Goal: Task Accomplishment & Management: Complete application form

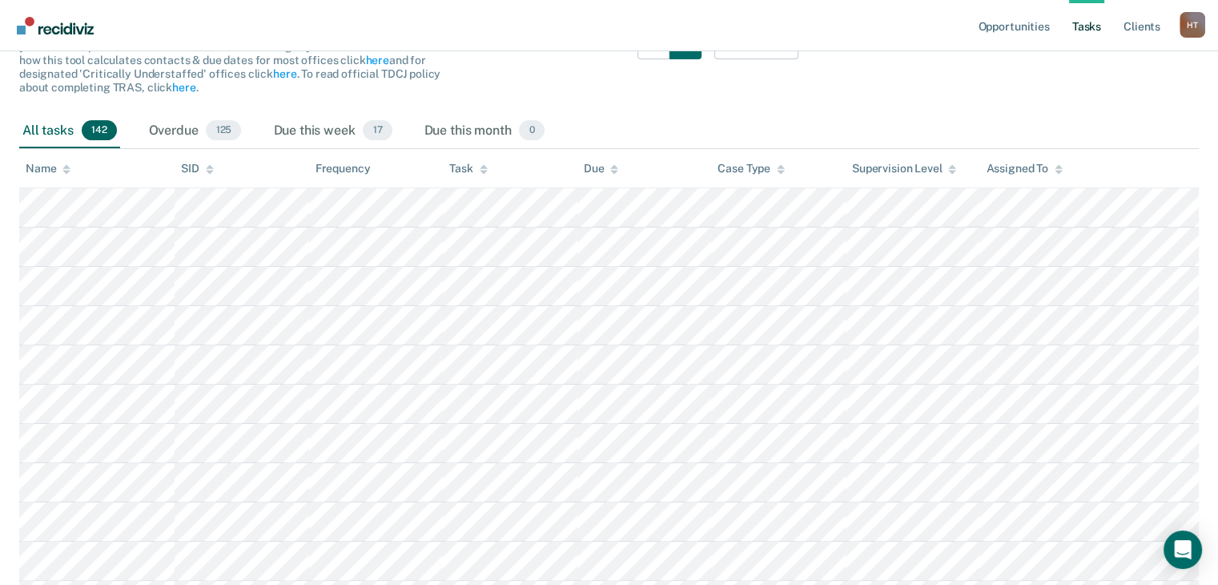
scroll to position [160, 0]
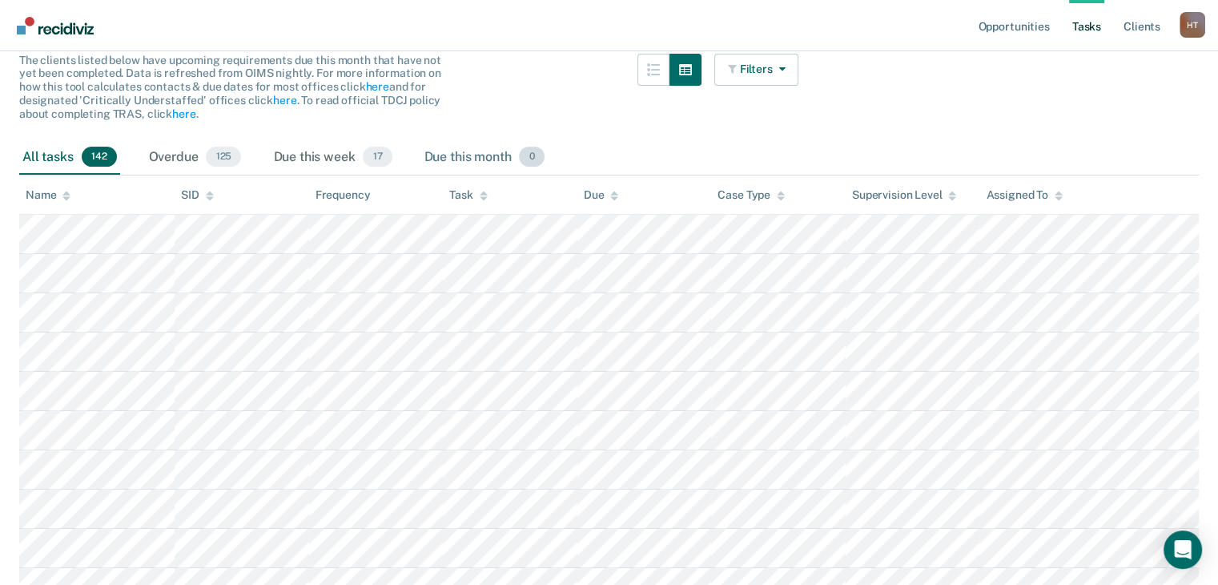
click at [482, 167] on div "Due this month 0" at bounding box center [484, 157] width 127 height 35
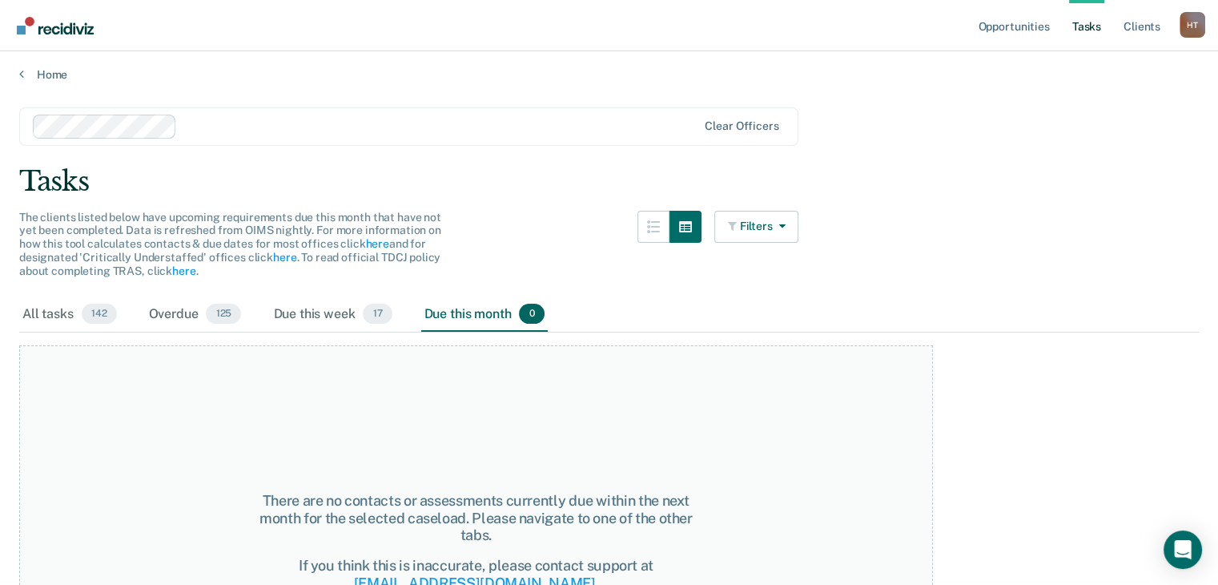
scroll to position [0, 0]
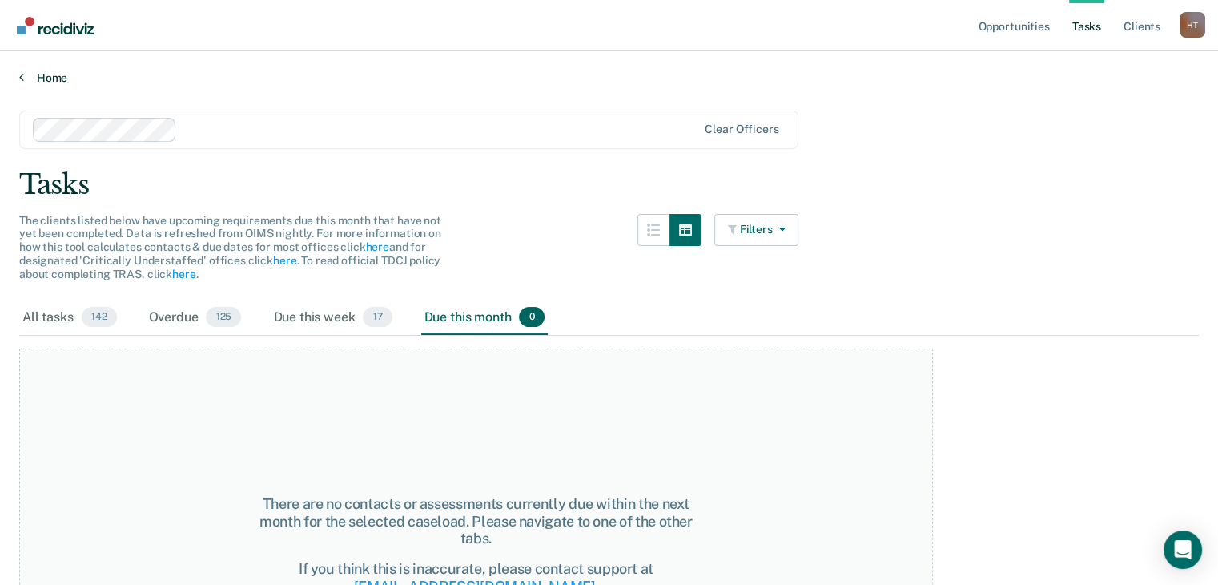
click at [49, 78] on link "Home" at bounding box center [609, 77] width 1180 height 14
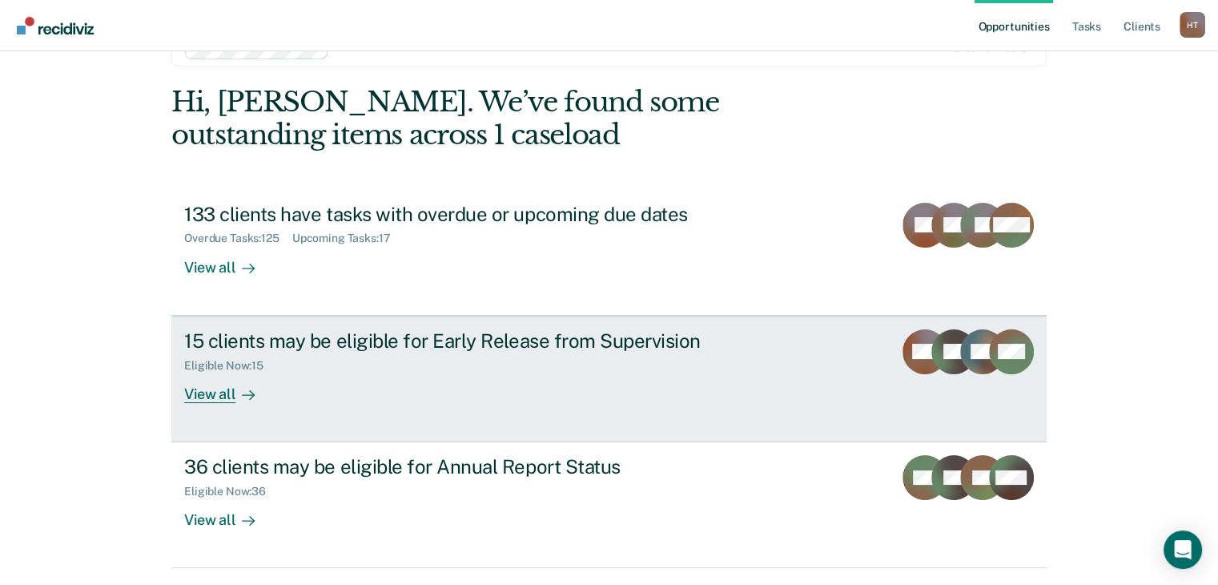
scroll to position [96, 0]
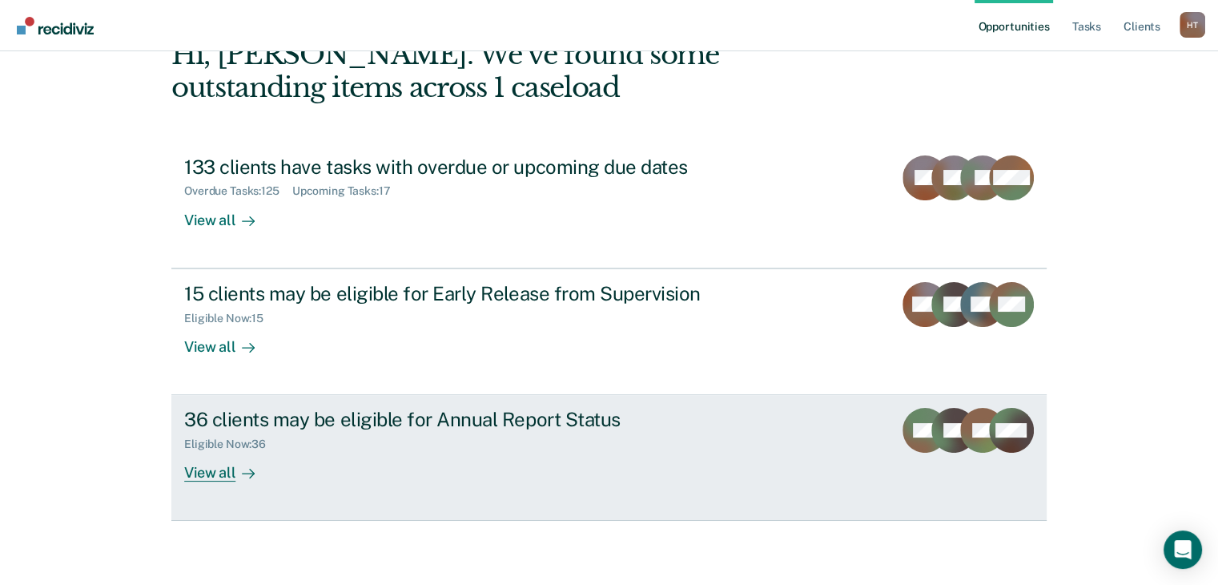
click at [570, 433] on div "Eligible Now : 36" at bounding box center [465, 441] width 562 height 20
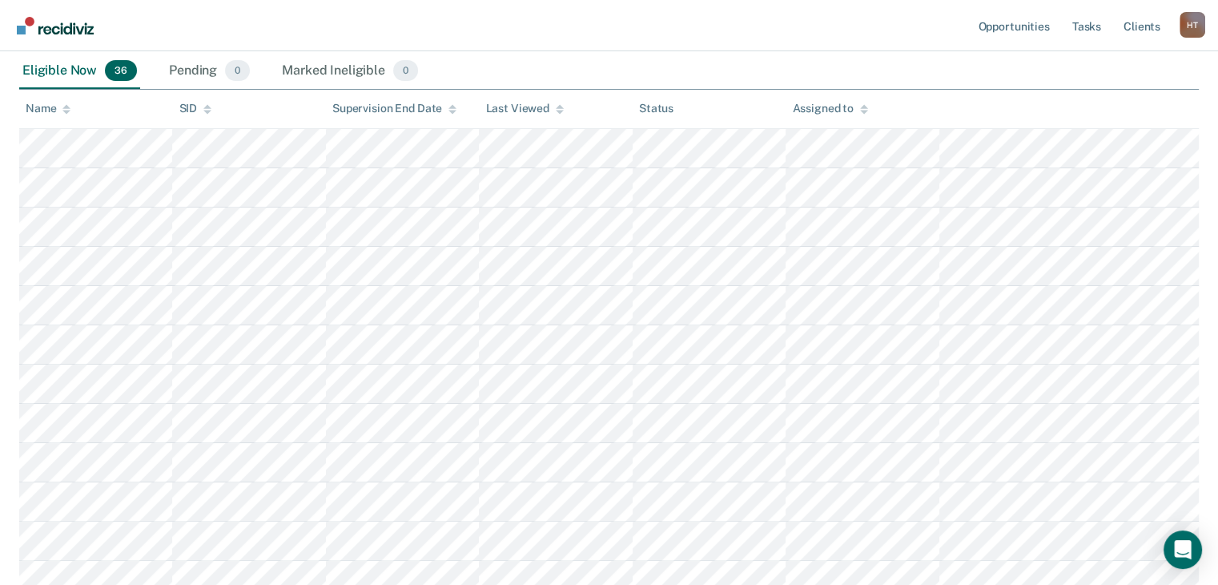
scroll to position [240, 0]
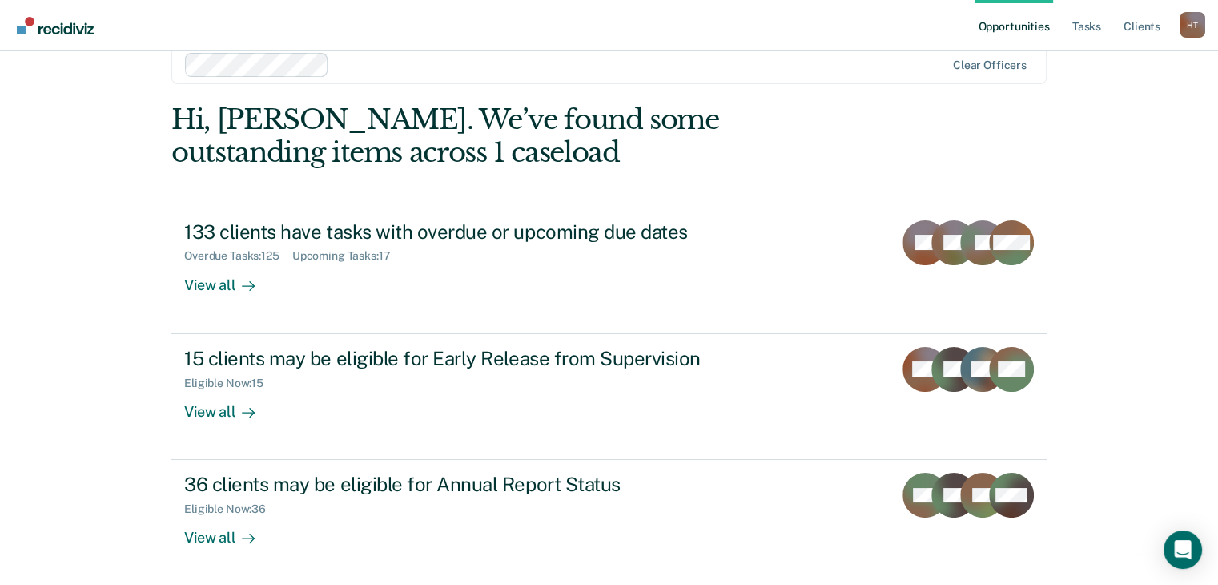
scroll to position [32, 0]
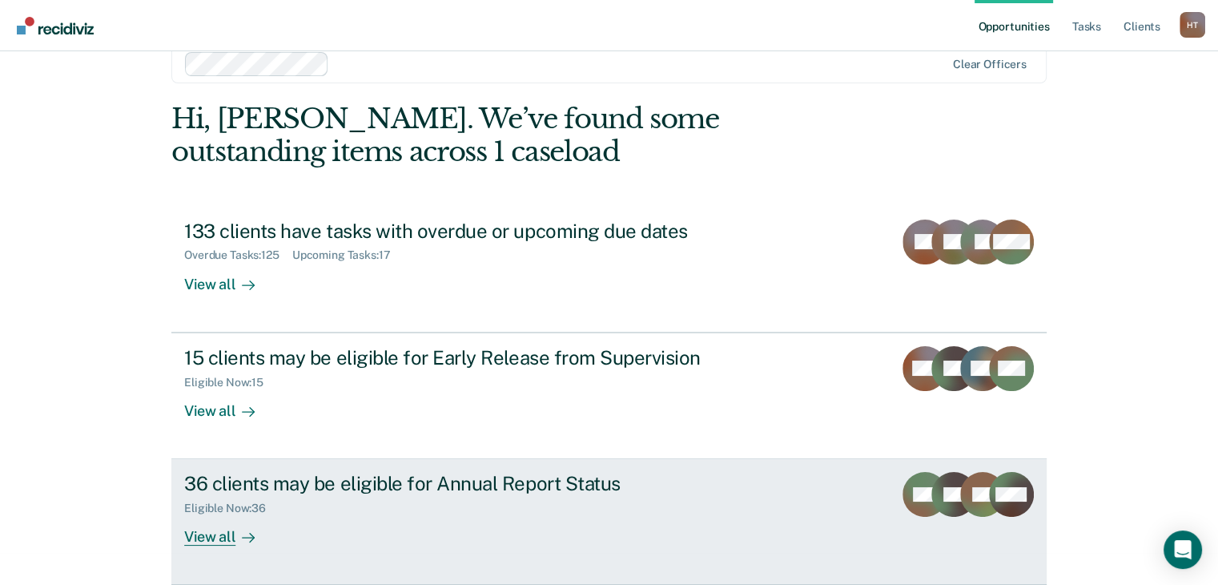
click at [211, 536] on div "View all" at bounding box center [229, 530] width 90 height 31
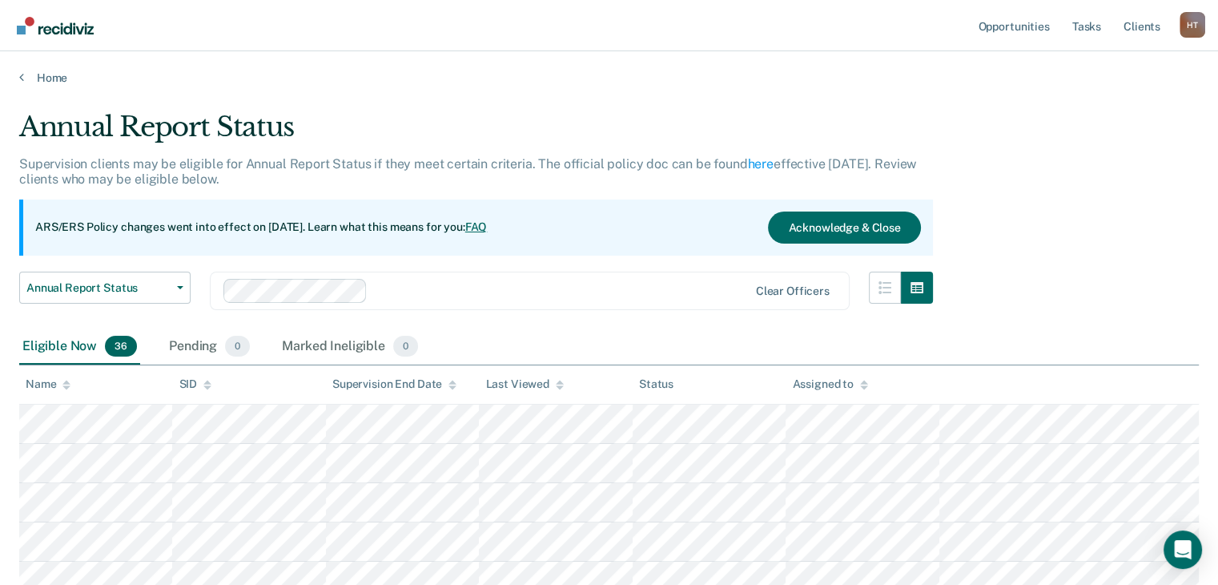
scroll to position [80, 0]
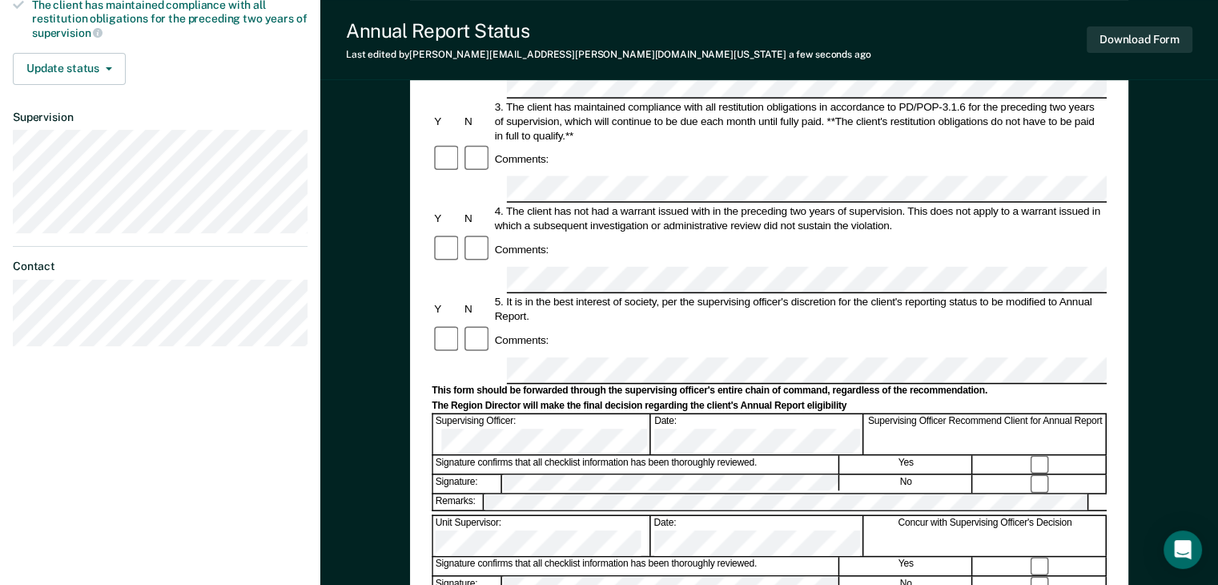
scroll to position [369, 0]
click at [1115, 270] on div "Annual Reporting Checklist, Recommendation, and Determination Form Clients who …" at bounding box center [769, 232] width 718 height 936
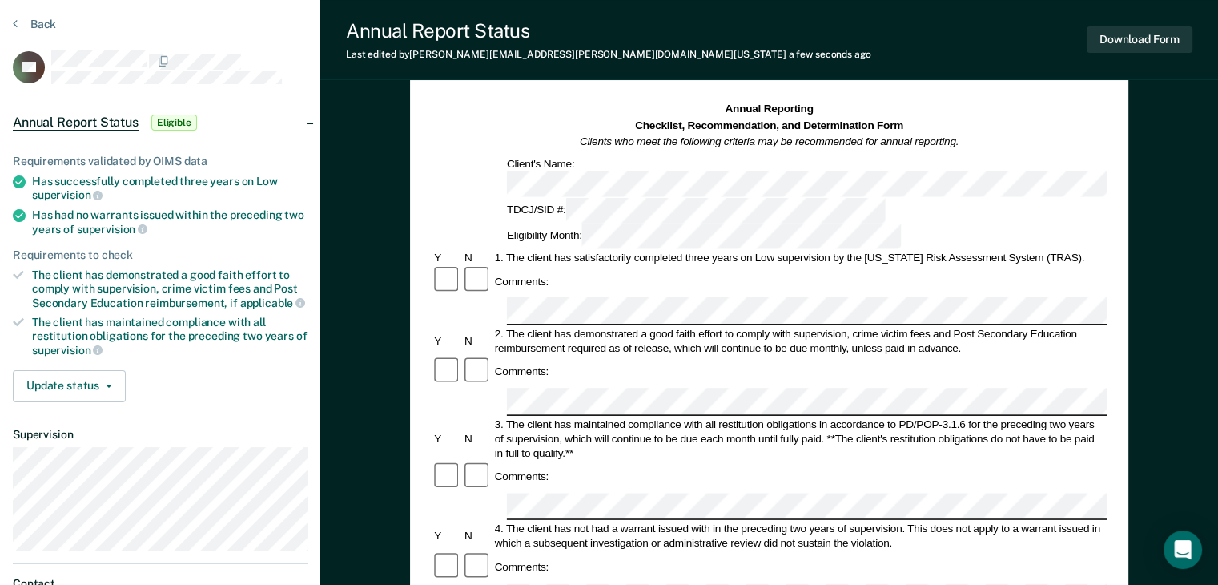
scroll to position [0, 0]
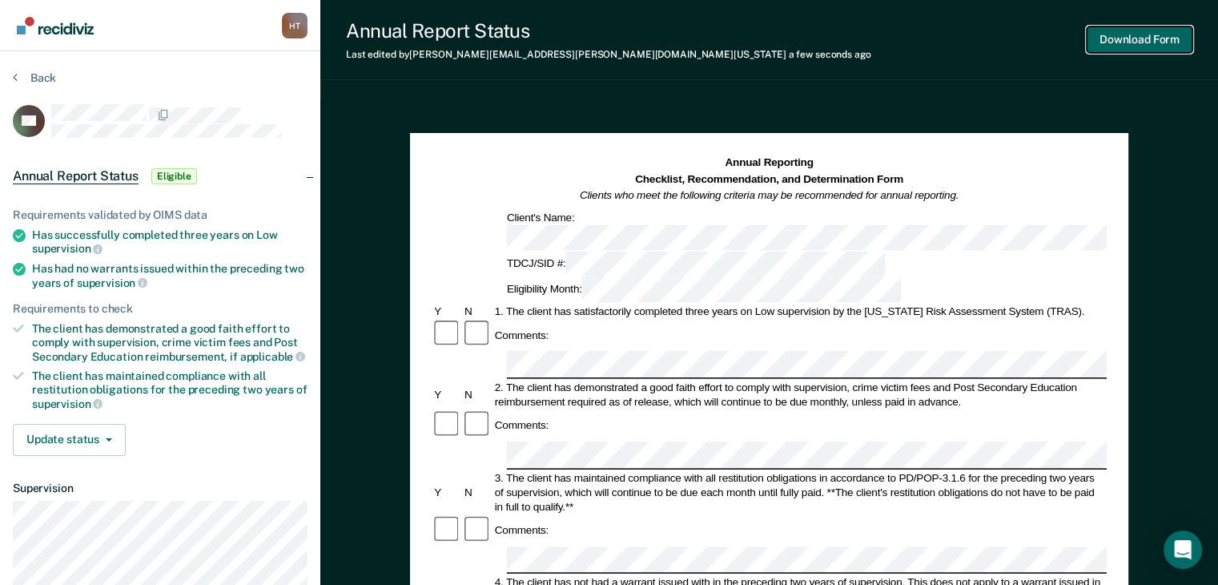
click at [1118, 46] on button "Download Form" at bounding box center [1140, 39] width 106 height 26
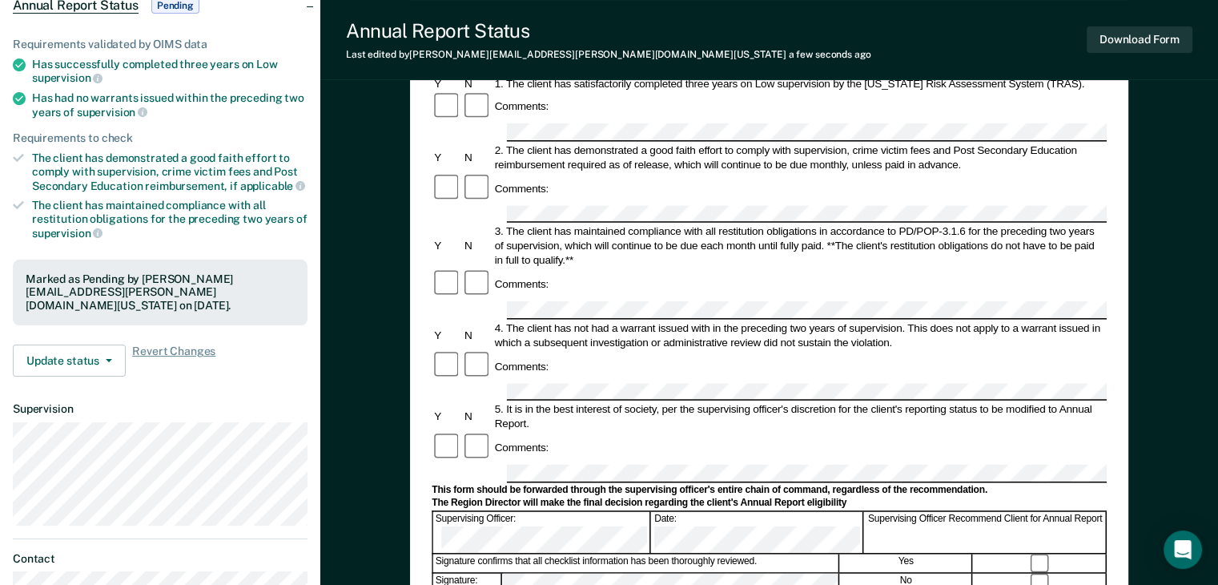
scroll to position [240, 0]
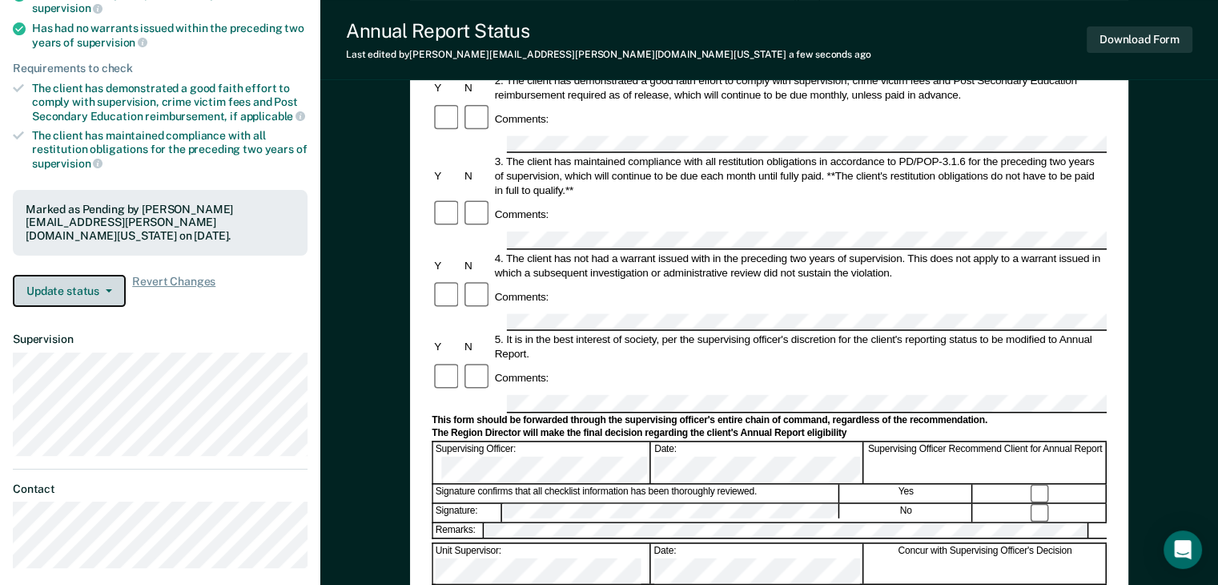
click at [100, 275] on button "Update status" at bounding box center [69, 291] width 113 height 32
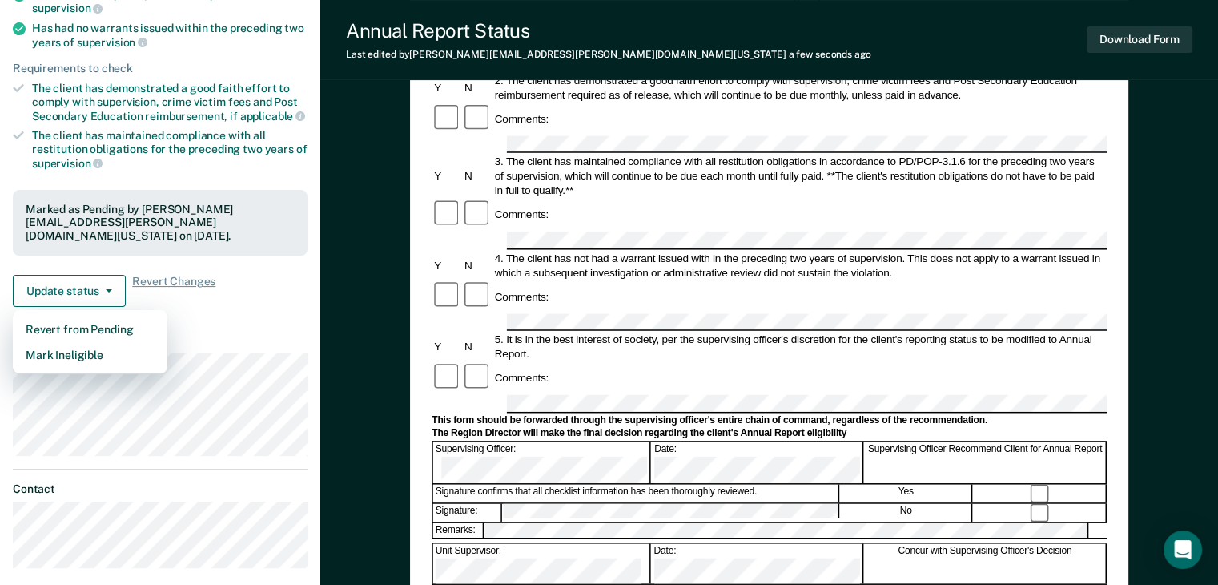
click at [239, 332] on dt "Supervision" at bounding box center [160, 339] width 295 height 14
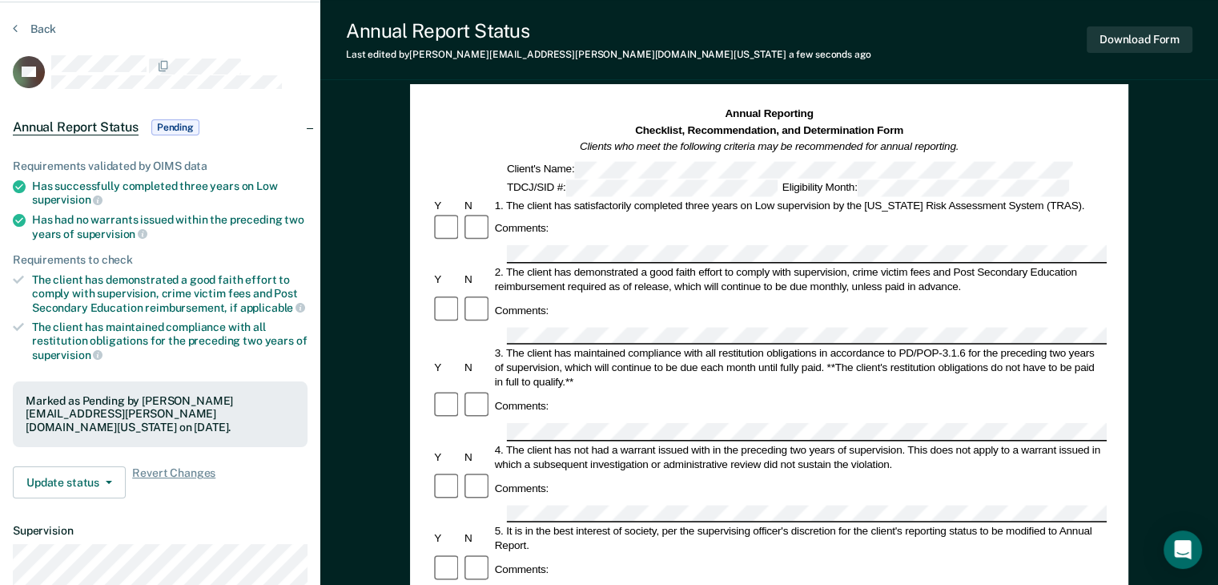
scroll to position [0, 0]
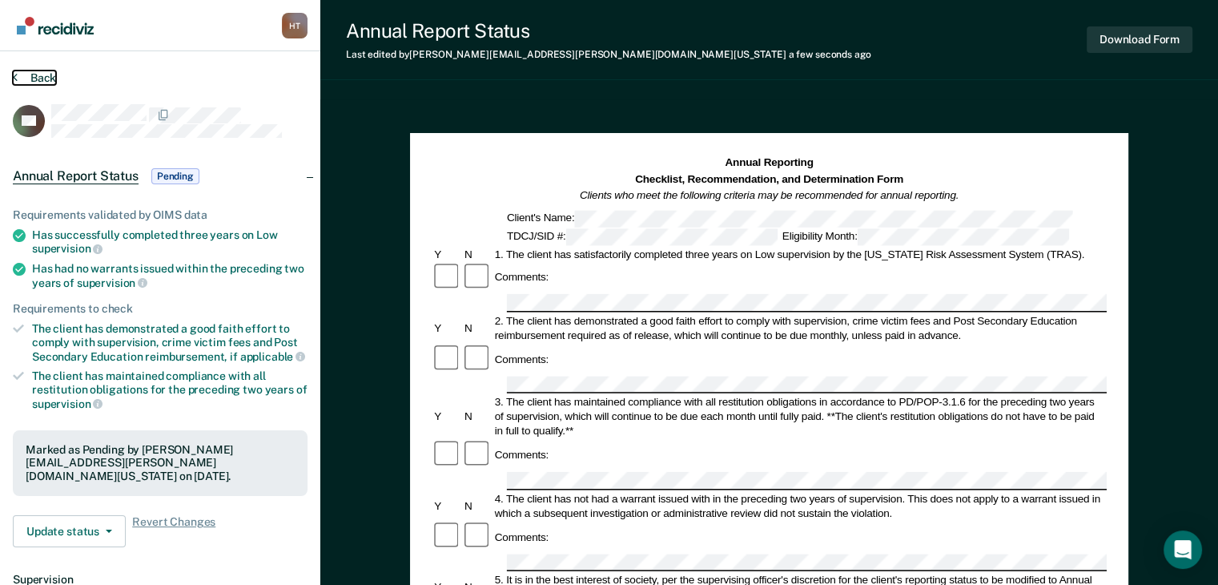
click at [42, 73] on button "Back" at bounding box center [34, 77] width 43 height 14
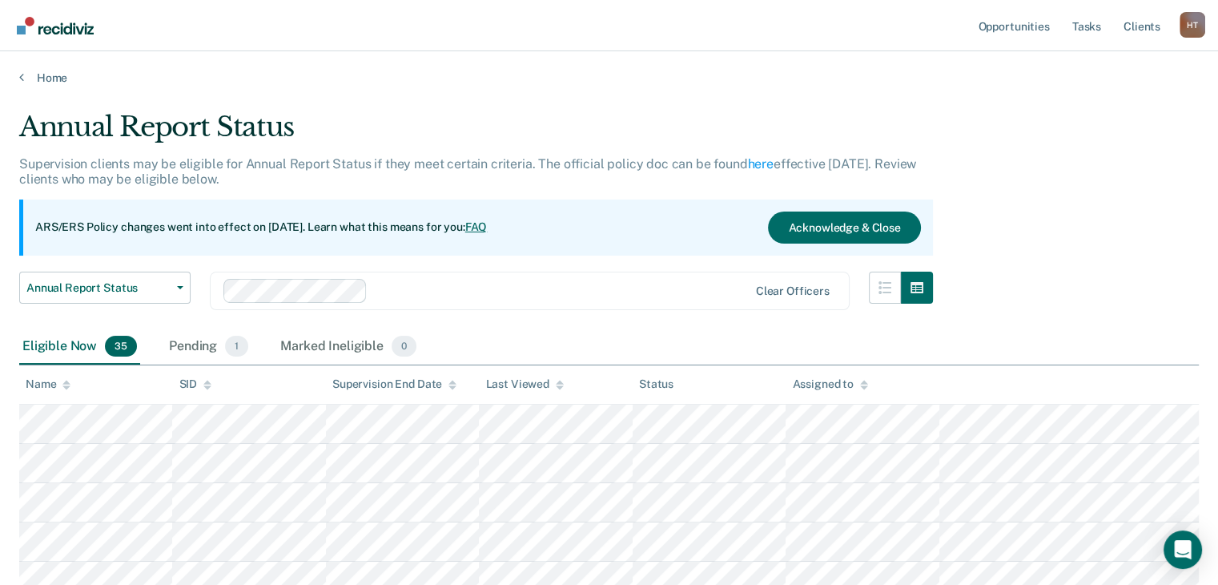
scroll to position [80, 0]
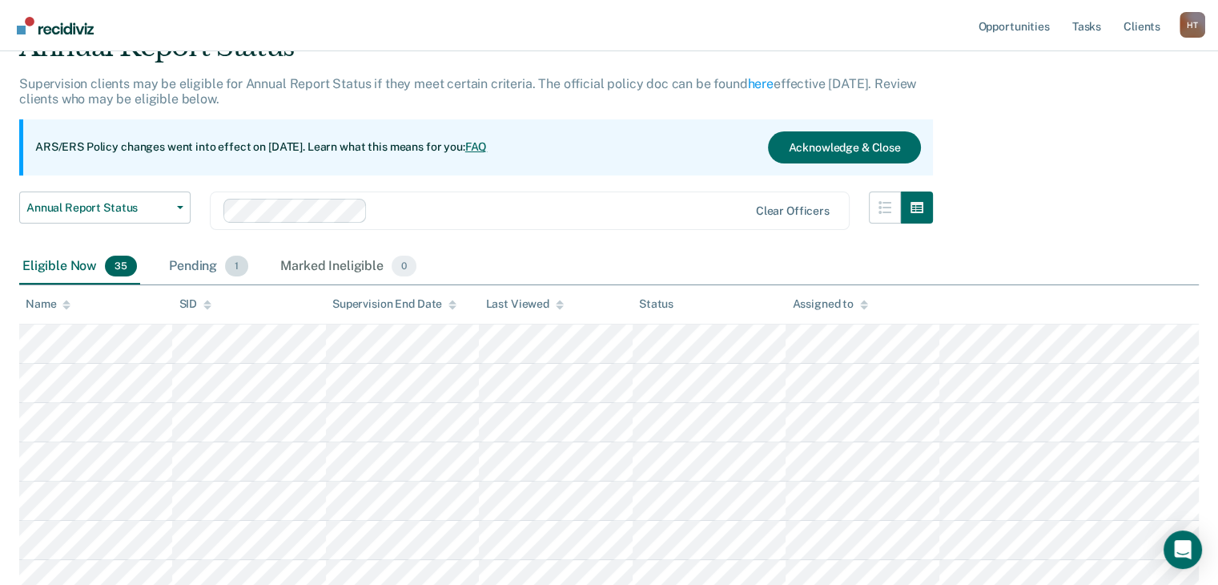
click at [211, 271] on div "Pending 1" at bounding box center [209, 266] width 86 height 35
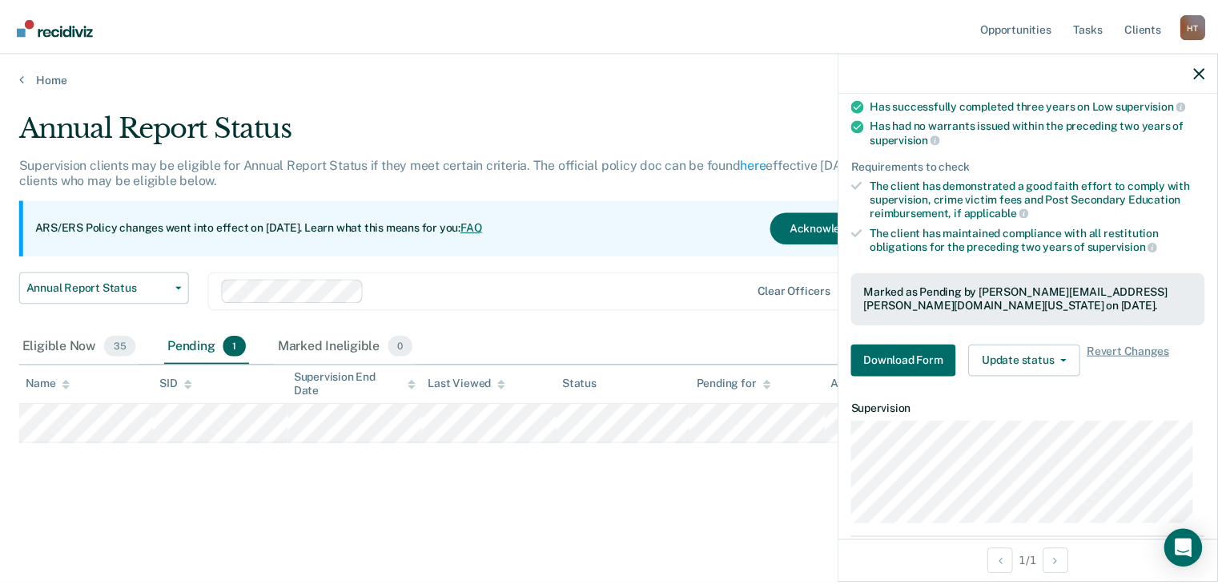
scroll to position [101, 0]
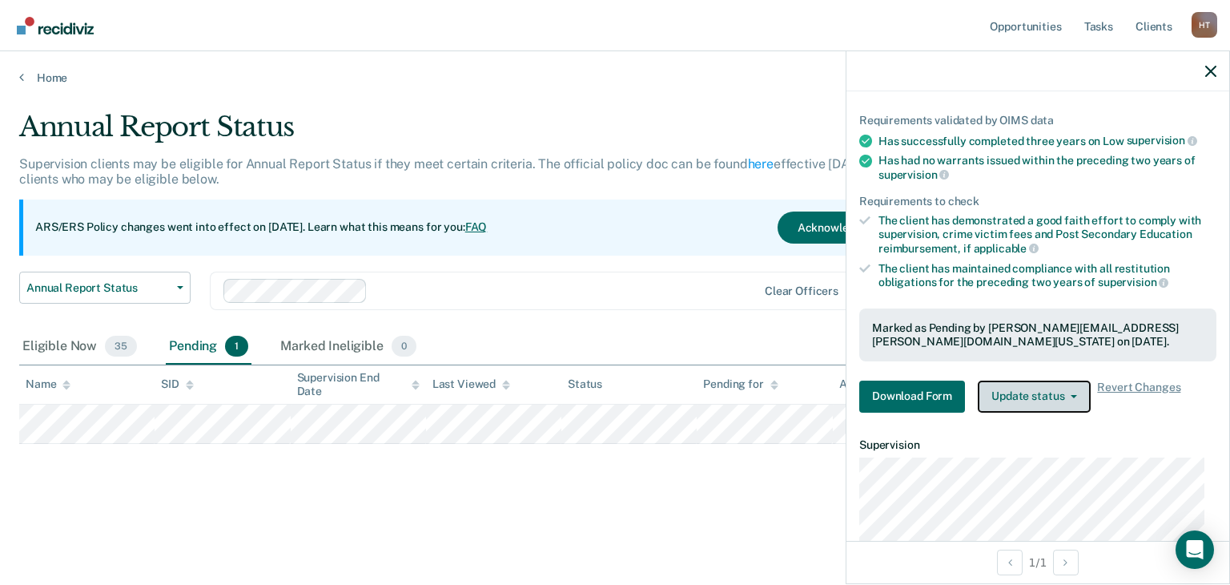
click at [1073, 395] on icon "button" at bounding box center [1074, 396] width 6 height 3
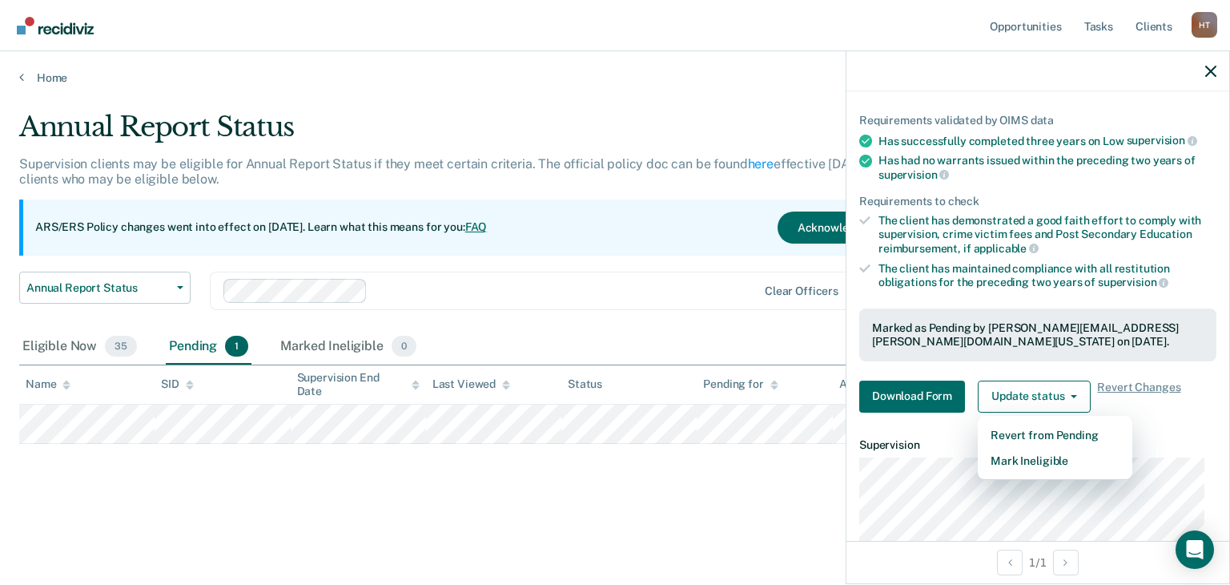
click at [1055, 333] on div "Marked as Pending by [PERSON_NAME][EMAIL_ADDRESS][PERSON_NAME][DOMAIN_NAME][US_…" at bounding box center [1038, 334] width 332 height 27
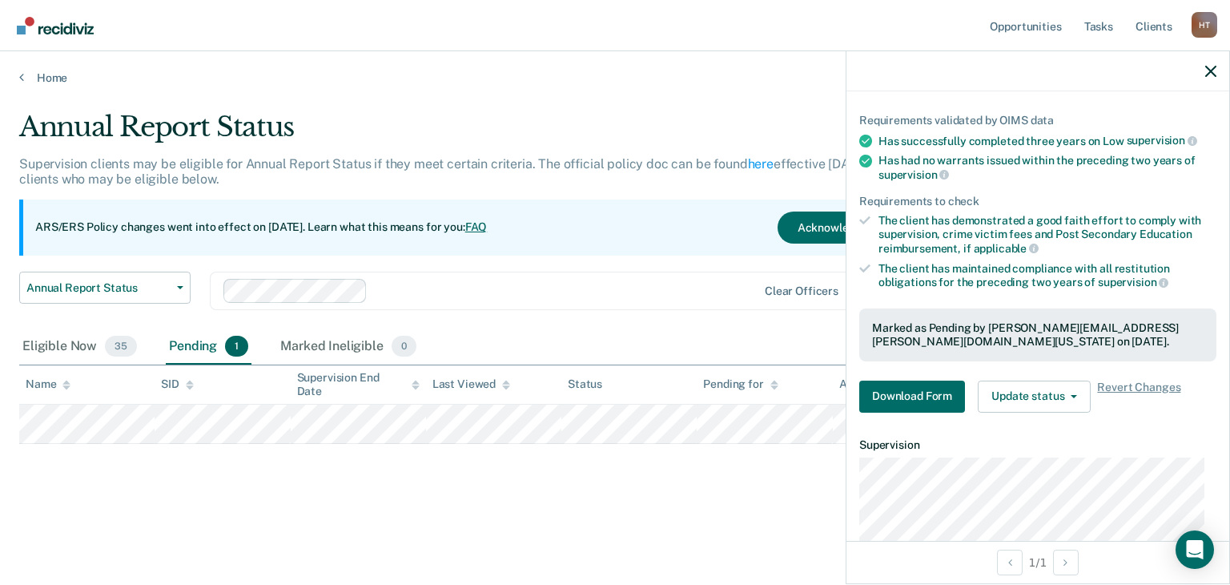
click at [747, 292] on div at bounding box center [565, 290] width 383 height 18
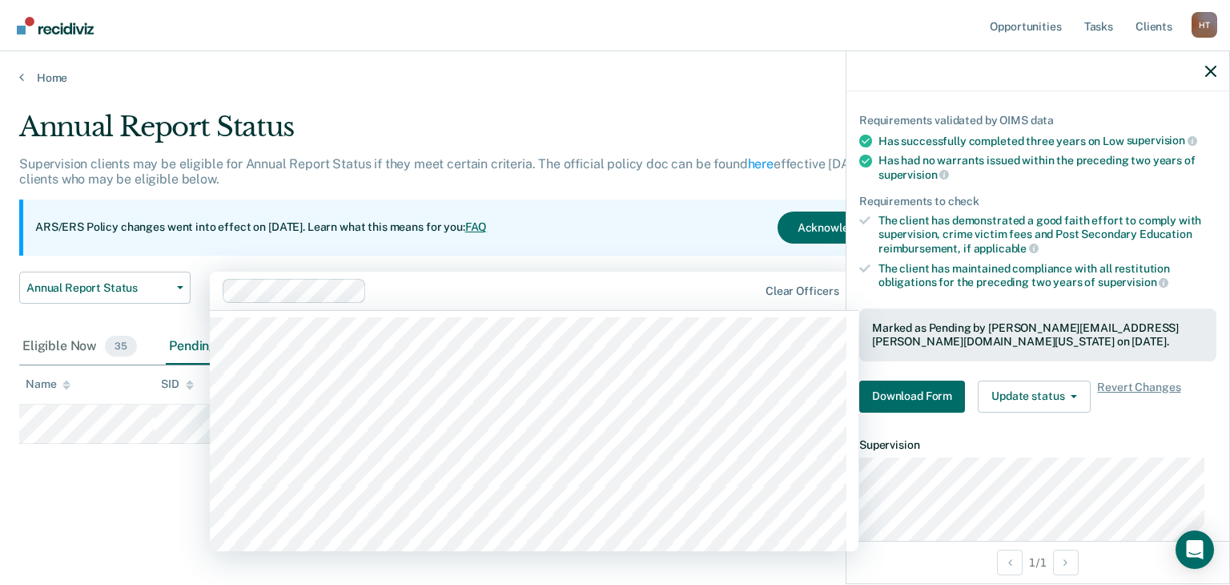
click at [719, 260] on div "Annual Report Status Supervision clients may be eligible for Annual Report Stat…" at bounding box center [480, 220] width 923 height 219
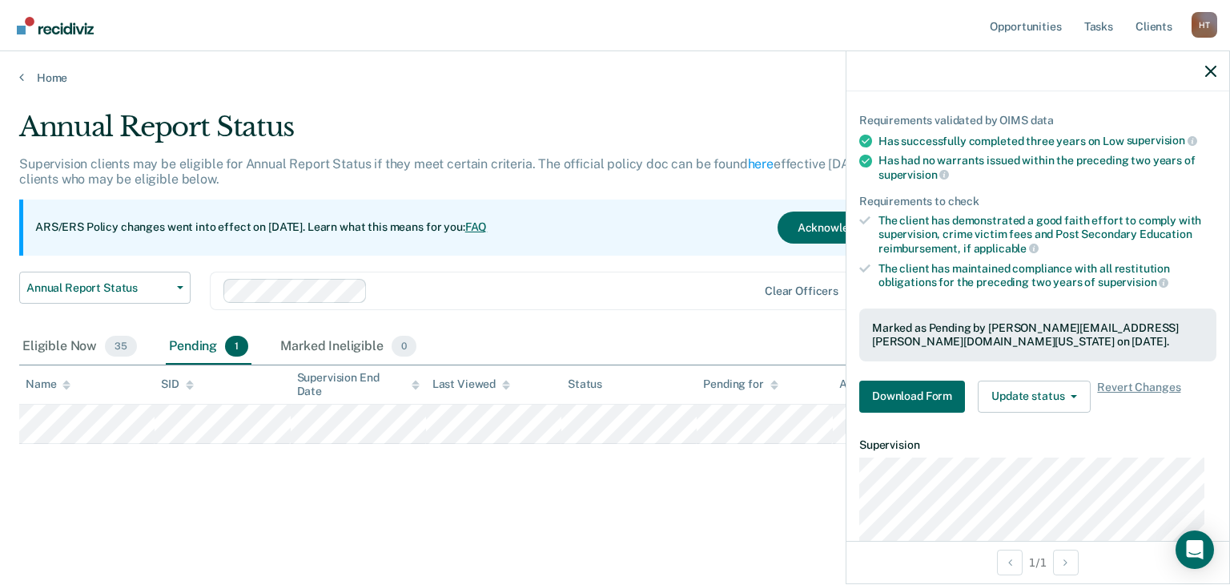
click at [1218, 74] on div at bounding box center [1038, 71] width 383 height 40
click at [1214, 73] on icon "button" at bounding box center [1211, 71] width 11 height 11
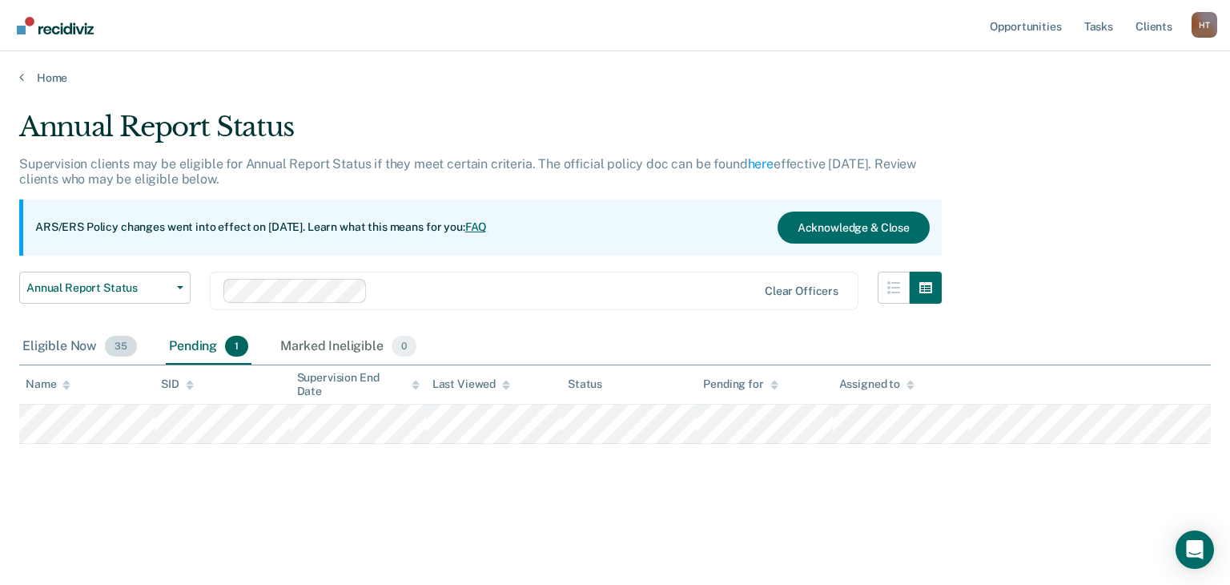
click at [81, 351] on div "Eligible Now 35" at bounding box center [79, 346] width 121 height 35
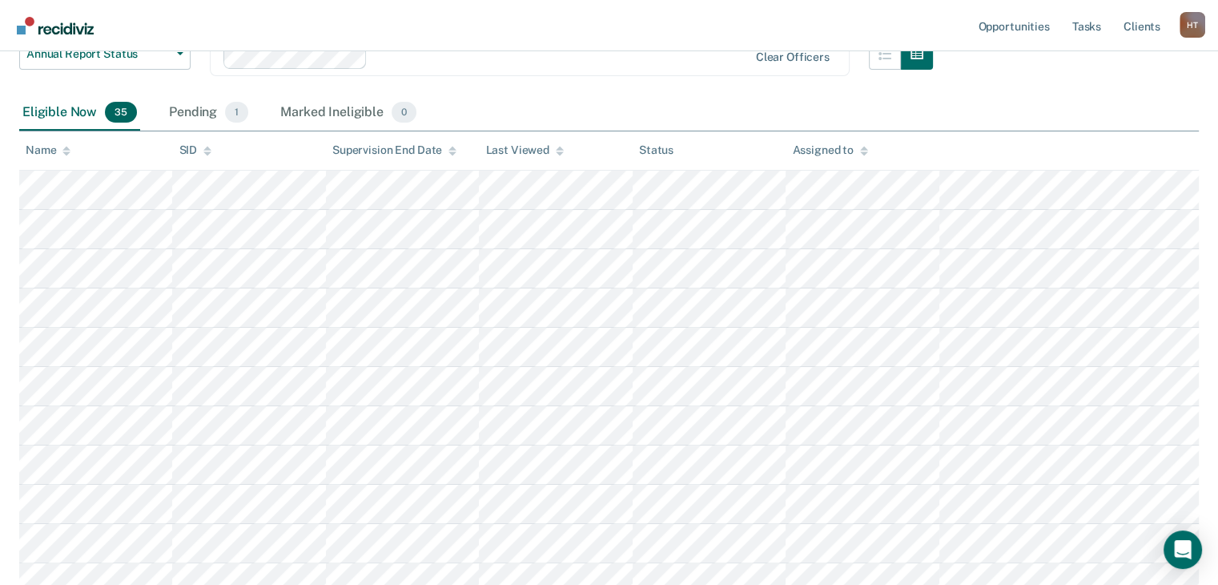
scroll to position [240, 0]
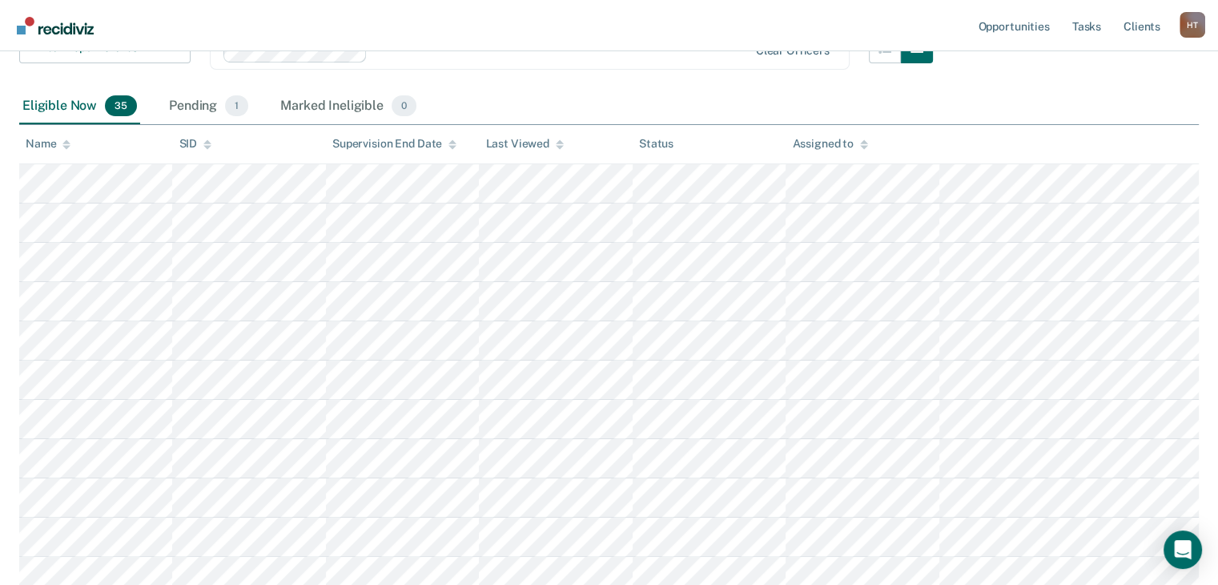
click at [590, 14] on nav "Opportunities Tasks Client s [PERSON_NAME] H T Profile How it works Log Out" at bounding box center [609, 25] width 1193 height 50
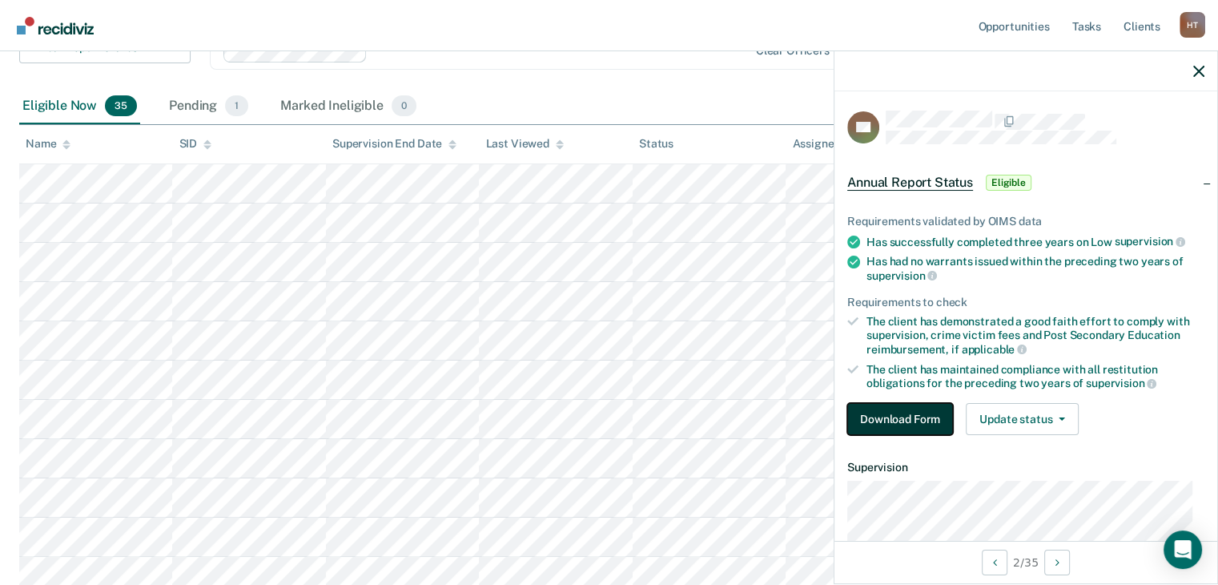
click at [893, 407] on button "Download Form" at bounding box center [900, 419] width 106 height 32
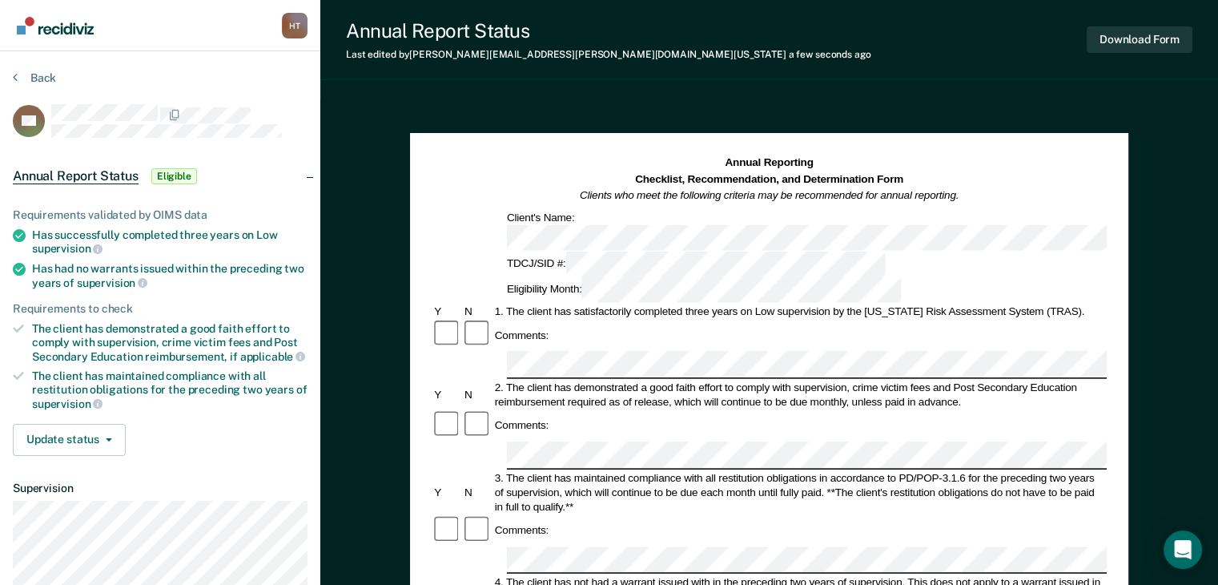
scroll to position [160, 0]
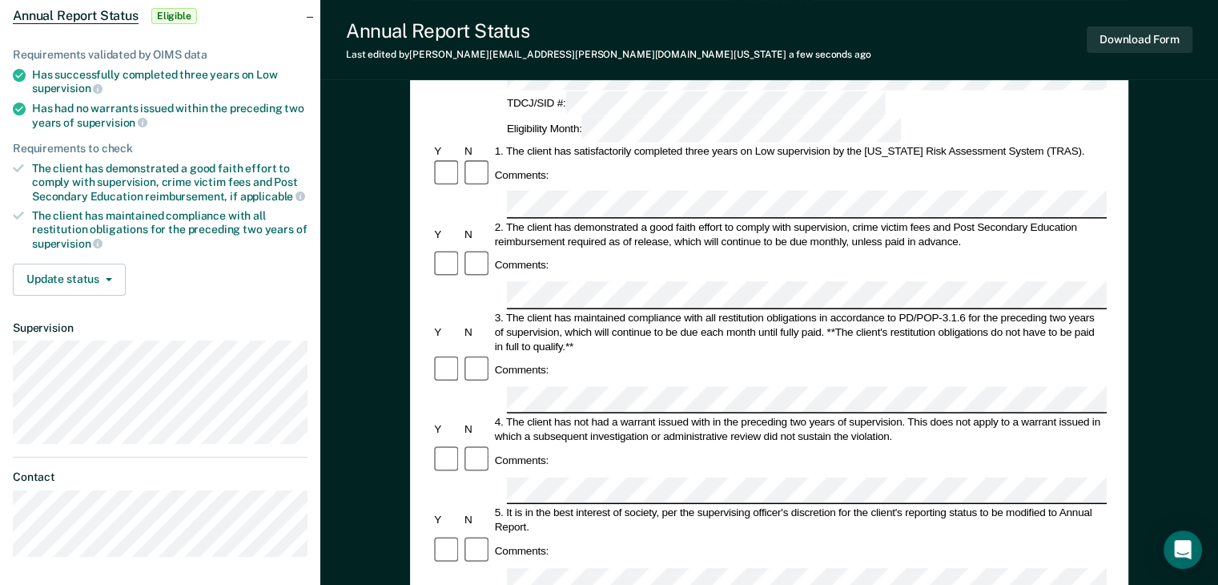
click at [620, 445] on div "Comments:" at bounding box center [769, 460] width 675 height 31
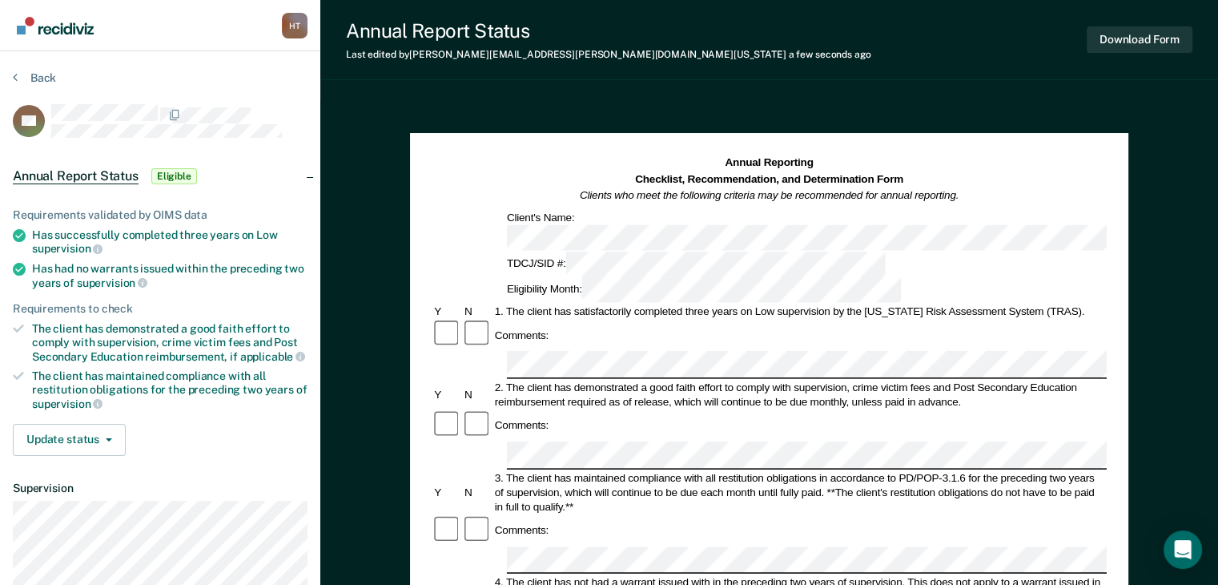
scroll to position [0, 0]
click at [18, 323] on icon at bounding box center [18, 328] width 11 height 11
click at [22, 376] on icon at bounding box center [18, 375] width 11 height 11
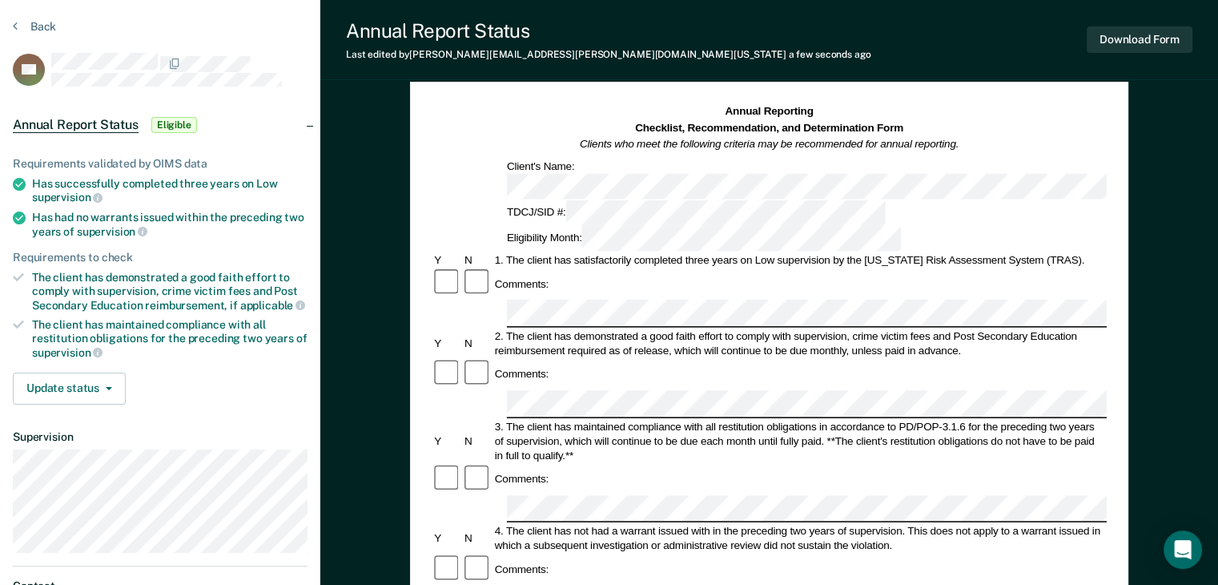
scroll to position [80, 0]
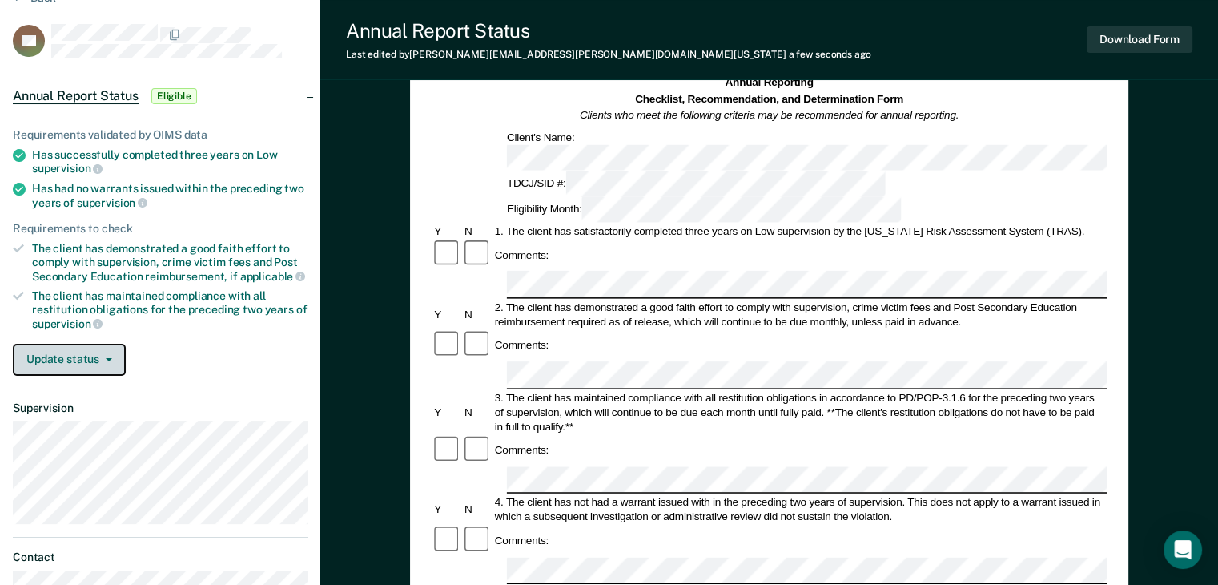
click at [103, 363] on button "Update status" at bounding box center [69, 360] width 113 height 32
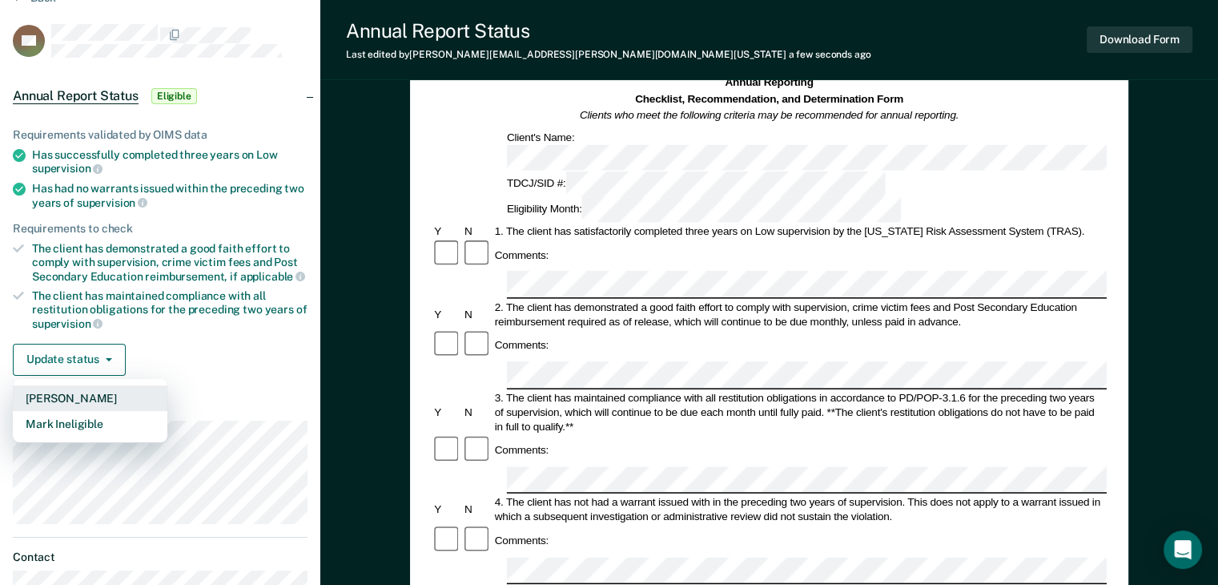
click at [111, 401] on button "[PERSON_NAME]" at bounding box center [90, 398] width 155 height 26
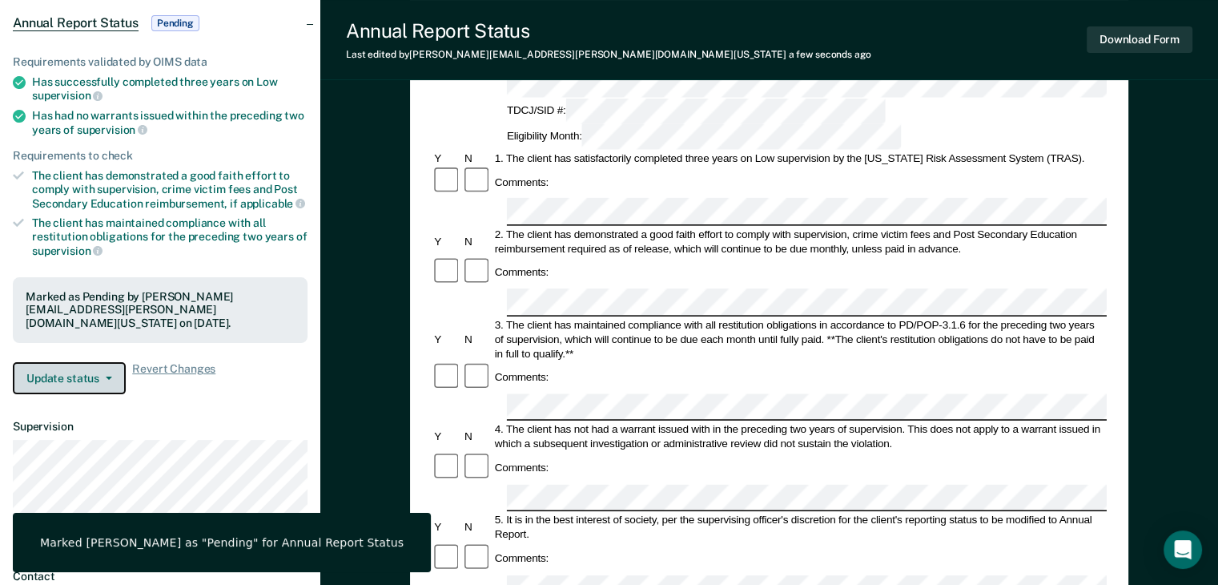
scroll to position [240, 0]
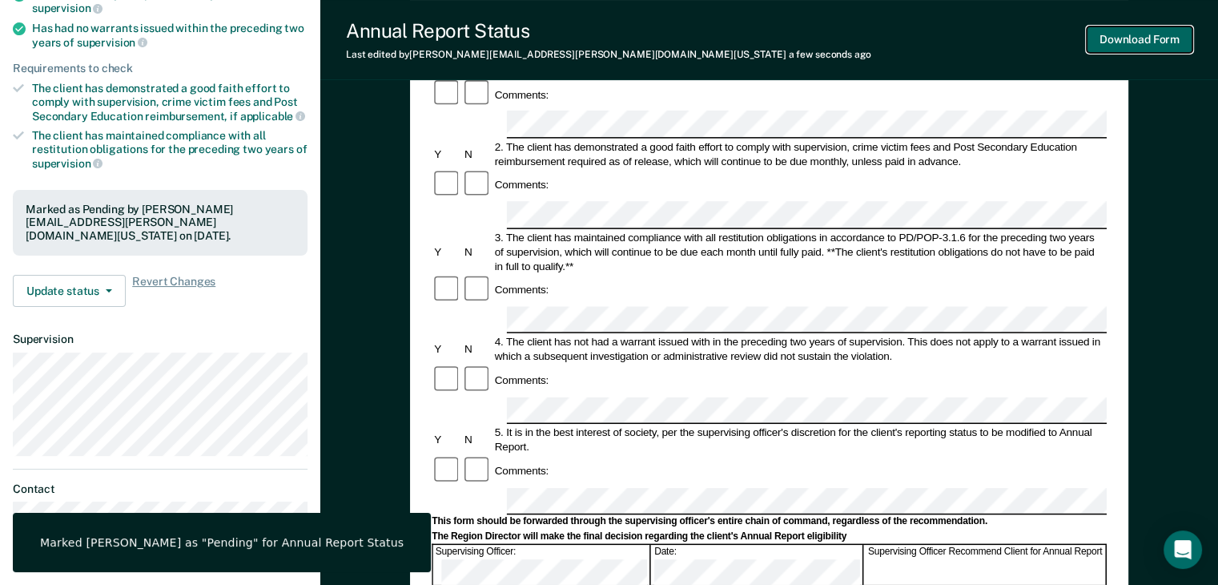
click at [1173, 49] on button "Download Form" at bounding box center [1140, 39] width 106 height 26
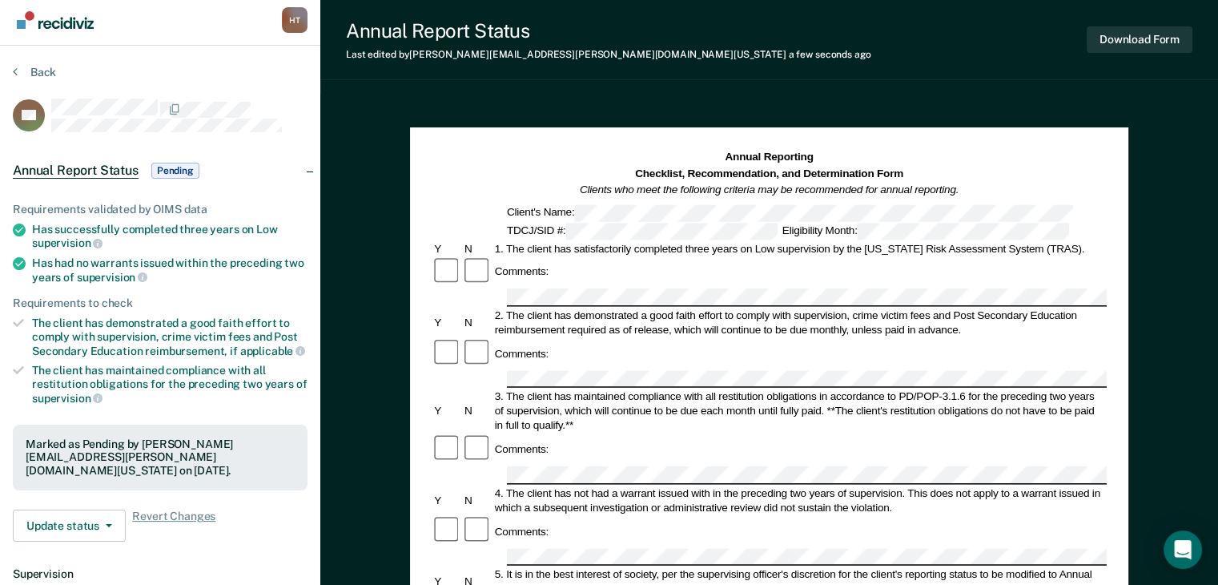
scroll to position [0, 0]
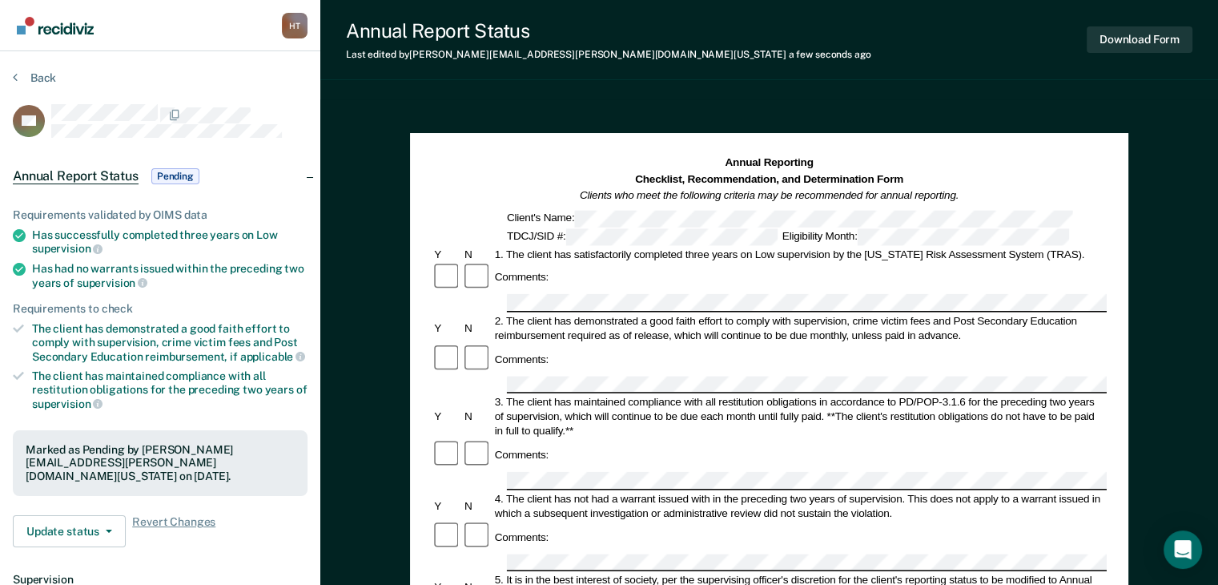
click at [40, 62] on section "Back VO Annual Report Status Pending Requirements validated by OIMS data Has su…" at bounding box center [160, 445] width 320 height 789
click at [41, 72] on button "Back" at bounding box center [34, 77] width 43 height 14
